Goal: Information Seeking & Learning: Learn about a topic

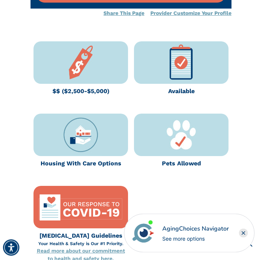
scroll to position [313, 0]
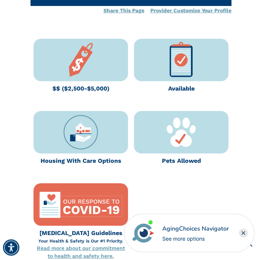
click at [188, 60] on img at bounding box center [181, 60] width 42 height 42
click at [181, 56] on img at bounding box center [181, 60] width 42 height 42
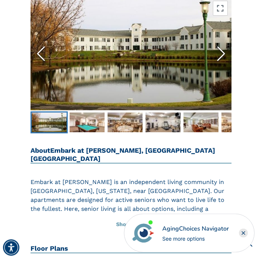
scroll to position [915, 0]
click at [133, 216] on button "Show More" at bounding box center [131, 224] width 201 height 16
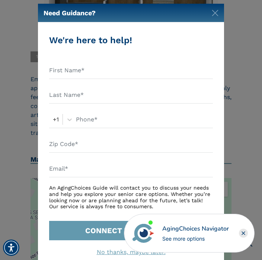
scroll to position [7, 0]
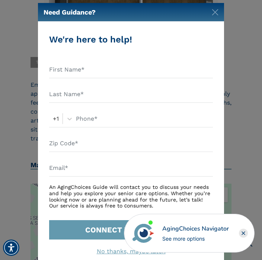
click at [217, 10] on img "Close" at bounding box center [215, 12] width 7 height 7
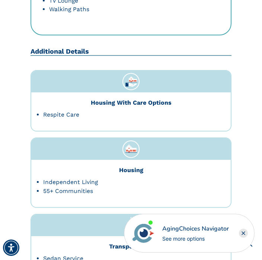
scroll to position [2052, 0]
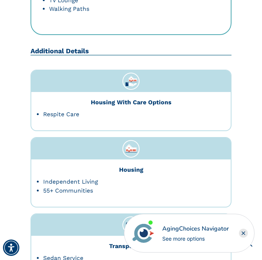
click at [150, 98] on div "Housing With Care Options" at bounding box center [131, 102] width 188 height 9
click at [74, 110] on li "Respite Care" at bounding box center [131, 114] width 176 height 9
click at [70, 110] on li "Respite Care" at bounding box center [131, 114] width 176 height 9
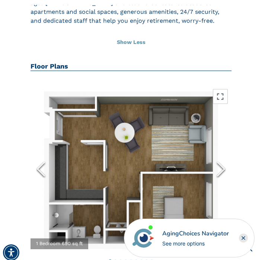
scroll to position [1166, 0]
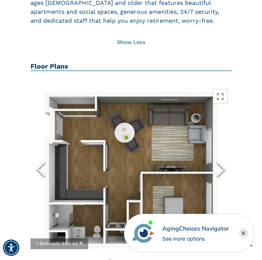
click at [223, 162] on polyline "Next Slide" at bounding box center [221, 168] width 7 height 13
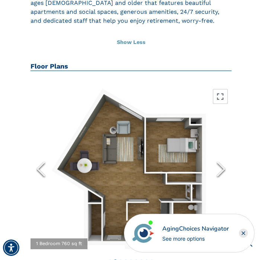
click at [218, 156] on icon "Next Slide" at bounding box center [220, 169] width 13 height 27
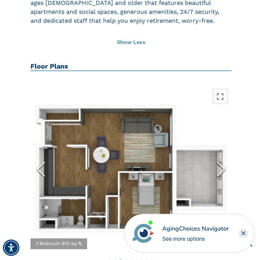
click at [221, 156] on icon "Next Slide" at bounding box center [220, 169] width 13 height 27
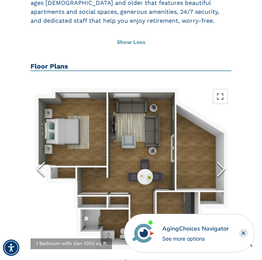
click at [224, 156] on icon "Next Slide" at bounding box center [220, 169] width 13 height 27
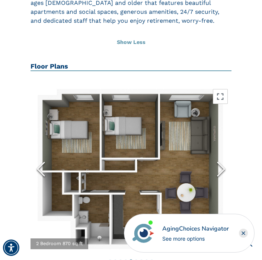
click at [230, 140] on button "Next Slide" at bounding box center [221, 169] width 21 height 64
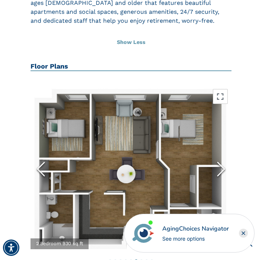
click at [230, 139] on button "Next Slide" at bounding box center [221, 169] width 21 height 64
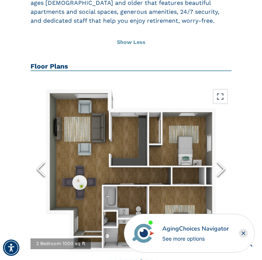
click at [223, 156] on icon "Next Slide" at bounding box center [220, 169] width 13 height 27
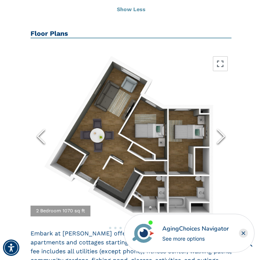
scroll to position [1197, 0]
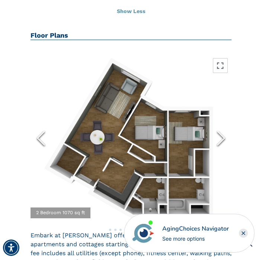
click at [230, 106] on button "Next Slide" at bounding box center [221, 138] width 21 height 64
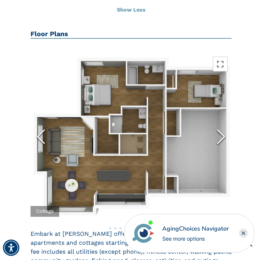
scroll to position [1199, 0]
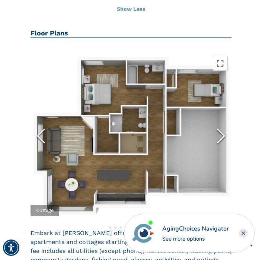
click at [220, 122] on icon "Next Slide" at bounding box center [220, 135] width 13 height 27
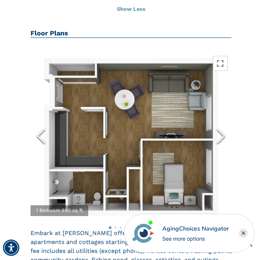
click at [225, 122] on icon "Next Slide" at bounding box center [220, 135] width 13 height 27
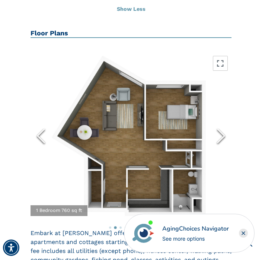
click at [227, 122] on icon "Next Slide" at bounding box center [220, 135] width 13 height 27
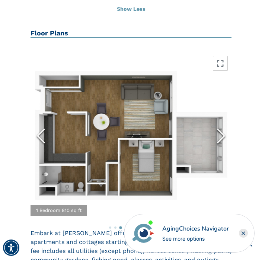
click at [224, 122] on icon "Next Slide" at bounding box center [220, 135] width 13 height 27
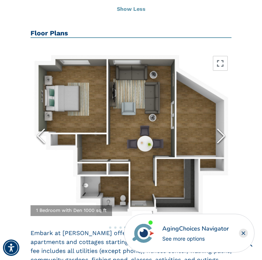
click at [226, 122] on icon "Next Slide" at bounding box center [220, 135] width 13 height 27
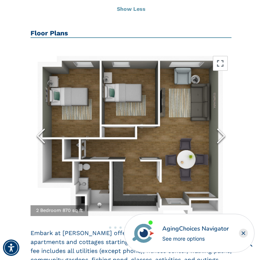
click at [42, 129] on polyline "Previous Slide" at bounding box center [41, 135] width 7 height 13
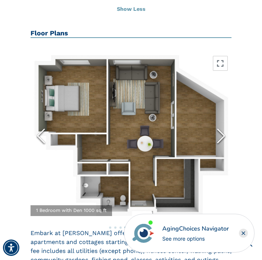
click at [219, 122] on icon "Next Slide" at bounding box center [220, 135] width 13 height 27
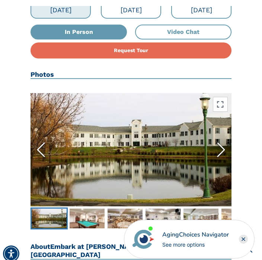
scroll to position [819, 0]
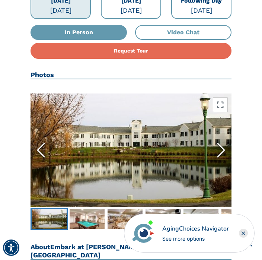
click at [85, 209] on img "Go to Slide 2" at bounding box center [87, 219] width 35 height 20
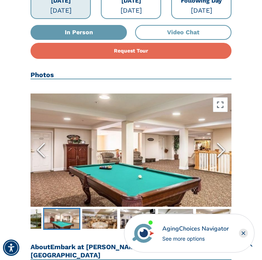
click at [100, 209] on img "Go to Slide 3" at bounding box center [99, 219] width 35 height 20
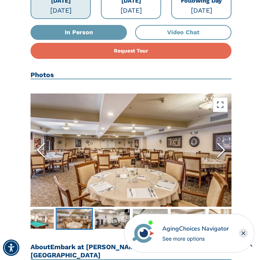
click at [115, 209] on img "Go to Slide 4" at bounding box center [112, 219] width 35 height 20
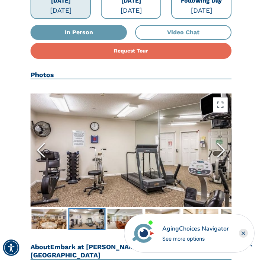
click at [132, 212] on img "Go to Slide 5" at bounding box center [125, 219] width 35 height 20
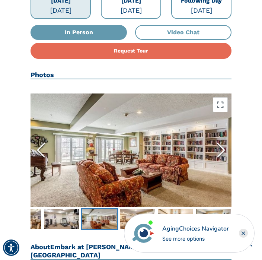
click at [137, 209] on img "Go to Slide 6" at bounding box center [137, 219] width 35 height 20
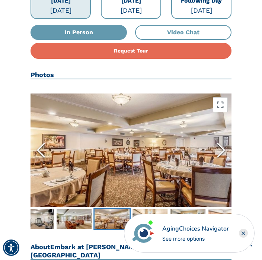
click at [155, 209] on img "Go to Slide 7" at bounding box center [149, 219] width 35 height 20
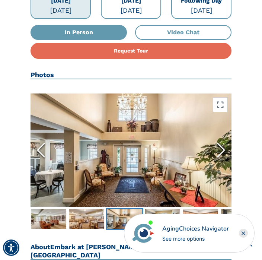
click at [164, 211] on img "Go to Slide 8" at bounding box center [162, 219] width 35 height 20
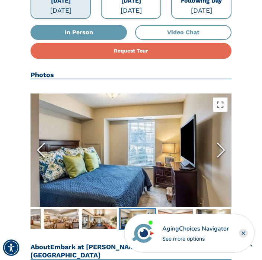
click at [176, 209] on img "Go to Slide 9" at bounding box center [175, 219] width 35 height 20
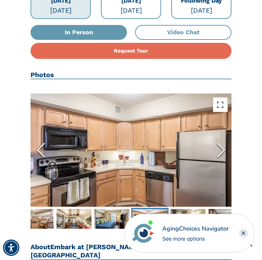
click at [189, 209] on img "Go to Slide 10" at bounding box center [187, 219] width 35 height 20
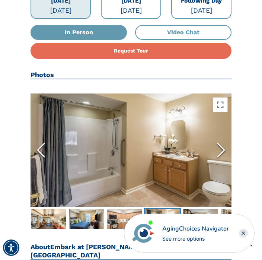
click at [200, 209] on img "Go to Slide 11" at bounding box center [200, 219] width 35 height 20
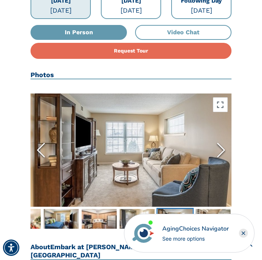
click at [214, 209] on img "Go to Slide 12" at bounding box center [212, 219] width 35 height 20
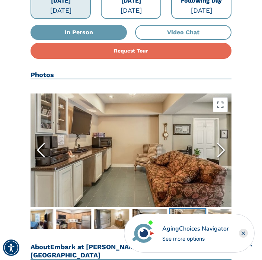
click at [224, 209] on img "Go to Slide 13" at bounding box center [225, 219] width 35 height 20
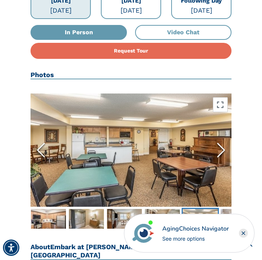
click at [223, 209] on img "Go to Slide 14" at bounding box center [238, 219] width 35 height 20
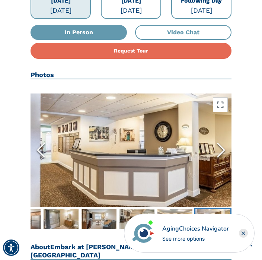
click at [218, 209] on img "Go to Slide 14" at bounding box center [212, 219] width 35 height 20
click at [215, 209] on img "Go to Slide 14" at bounding box center [212, 219] width 35 height 20
click at [216, 211] on img "Go to Slide 14" at bounding box center [212, 219] width 35 height 20
click at [219, 209] on img "Go to Slide 14" at bounding box center [212, 219] width 35 height 20
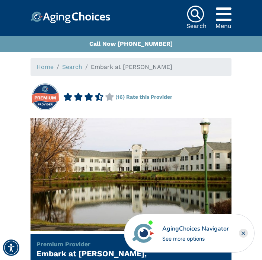
scroll to position [0, 0]
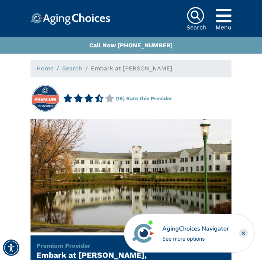
click at [226, 17] on icon "Popover trigger" at bounding box center [224, 16] width 16 height 18
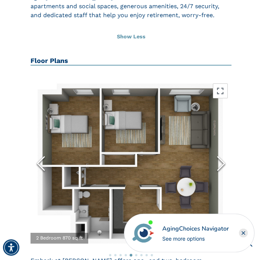
click at [225, 150] on icon "Next Slide" at bounding box center [220, 163] width 13 height 27
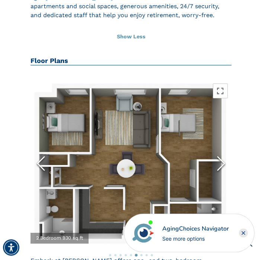
scroll to position [1171, 0]
click at [225, 150] on icon "Next Slide" at bounding box center [220, 163] width 13 height 27
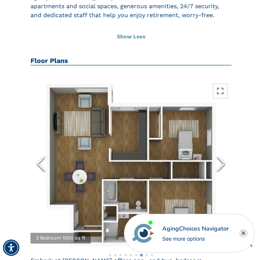
click at [221, 150] on icon "Next Slide" at bounding box center [220, 163] width 13 height 27
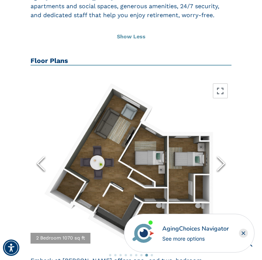
click at [224, 157] on polyline "Next Slide" at bounding box center [221, 163] width 7 height 13
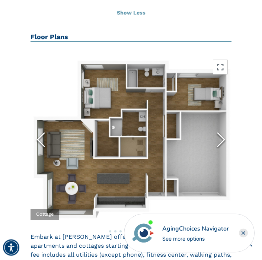
scroll to position [1195, 0]
click at [218, 126] on icon "Next Slide" at bounding box center [220, 139] width 13 height 27
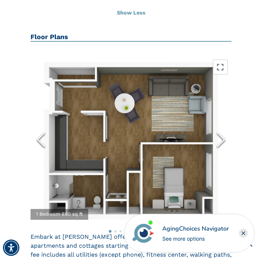
click at [226, 126] on icon "Next Slide" at bounding box center [220, 139] width 13 height 27
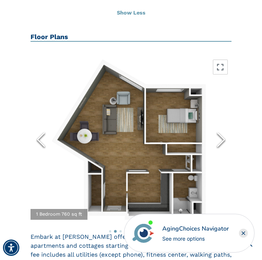
click at [229, 111] on button "Next Slide" at bounding box center [221, 140] width 21 height 64
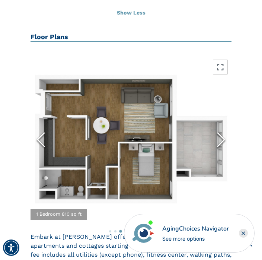
click at [224, 133] on polyline "Next Slide" at bounding box center [221, 139] width 7 height 13
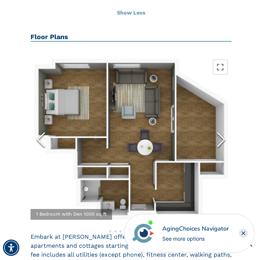
click at [223, 126] on icon "Next Slide" at bounding box center [220, 139] width 13 height 27
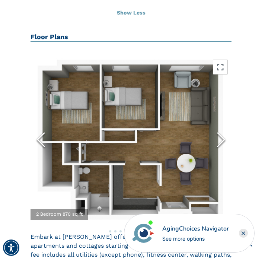
click at [42, 126] on icon "Previous Slide" at bounding box center [40, 139] width 13 height 27
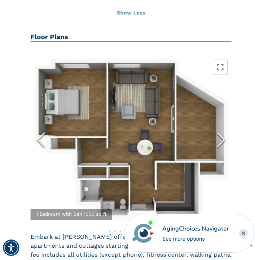
click at [222, 126] on icon "Next Slide" at bounding box center [220, 139] width 13 height 27
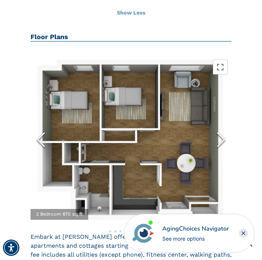
click at [229, 114] on button "Next Slide" at bounding box center [221, 140] width 21 height 64
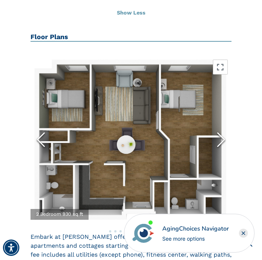
click at [29, 105] on div "Floor Plans 1 Bedroom 690 sq ft 1 Bedroom 760 sq ft 1 Bedroom 810 sq ft 1 Bedro…" at bounding box center [131, 161] width 212 height 280
click at [39, 133] on polyline "Previous Slide" at bounding box center [41, 139] width 7 height 13
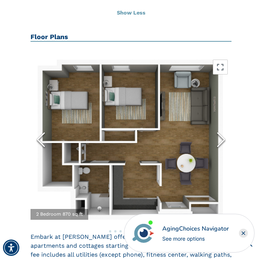
click at [226, 126] on icon "Next Slide" at bounding box center [220, 139] width 13 height 27
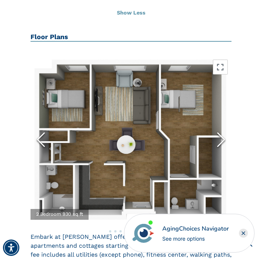
click at [213, 109] on button "Next Slide" at bounding box center [221, 140] width 21 height 64
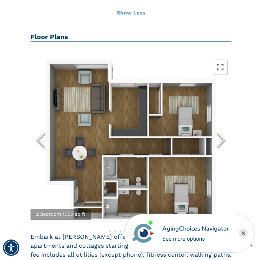
click at [221, 126] on icon "Next Slide" at bounding box center [220, 139] width 13 height 27
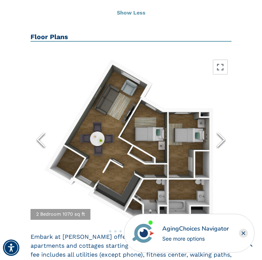
click at [225, 126] on icon "Next Slide" at bounding box center [220, 139] width 13 height 27
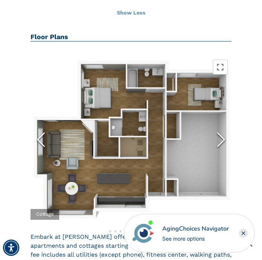
click at [218, 126] on icon "Next Slide" at bounding box center [220, 139] width 13 height 27
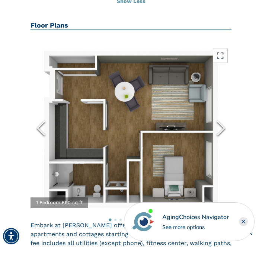
scroll to position [1207, 0]
